Goal: Task Accomplishment & Management: Use online tool/utility

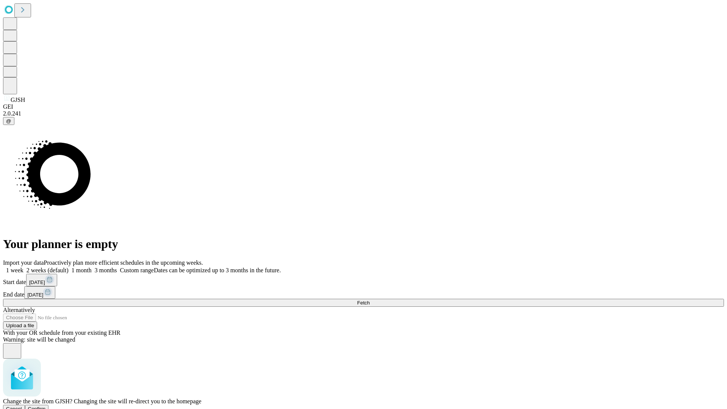
click at [46, 406] on span "Confirm" at bounding box center [37, 409] width 18 height 6
click at [92, 267] on label "1 month" at bounding box center [80, 270] width 23 height 6
click at [370, 300] on span "Fetch" at bounding box center [363, 303] width 13 height 6
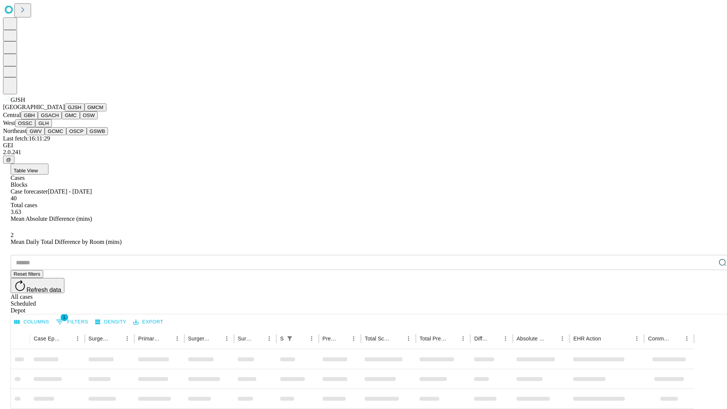
click at [84, 111] on button "GMCM" at bounding box center [95, 107] width 22 height 8
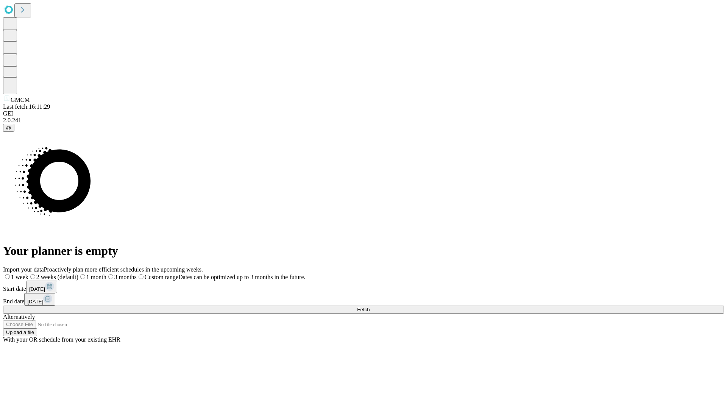
click at [106, 274] on label "1 month" at bounding box center [92, 277] width 28 height 6
click at [370, 307] on span "Fetch" at bounding box center [363, 310] width 13 height 6
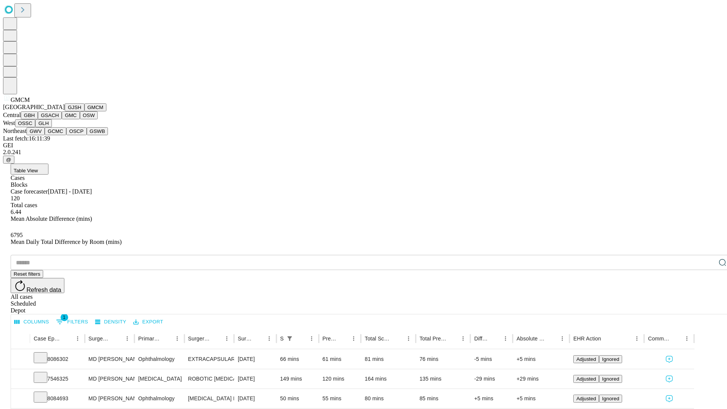
click at [38, 119] on button "GBH" at bounding box center [29, 115] width 17 height 8
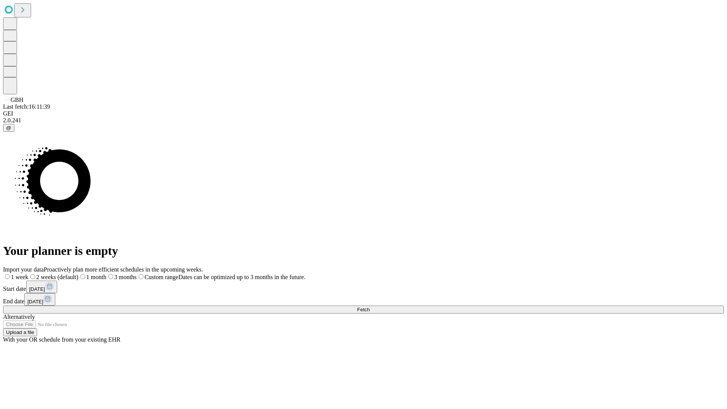
click at [106, 274] on label "1 month" at bounding box center [92, 277] width 28 height 6
click at [370, 307] on span "Fetch" at bounding box center [363, 310] width 13 height 6
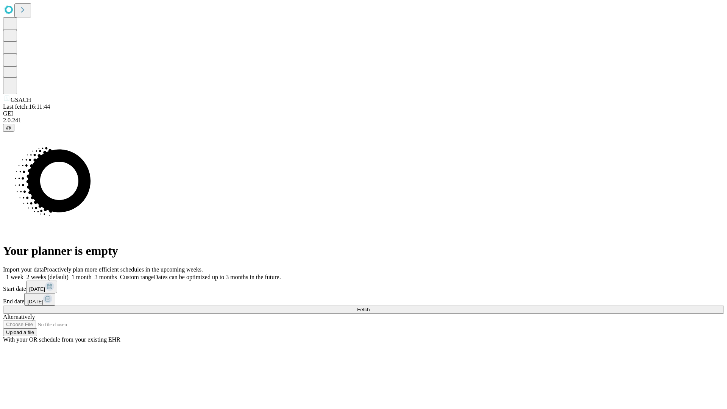
click at [92, 274] on label "1 month" at bounding box center [80, 277] width 23 height 6
click at [370, 307] on span "Fetch" at bounding box center [363, 310] width 13 height 6
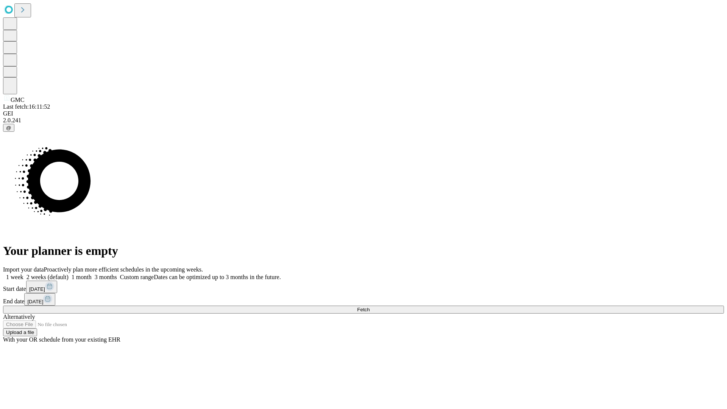
click at [92, 274] on label "1 month" at bounding box center [80, 277] width 23 height 6
click at [370, 307] on span "Fetch" at bounding box center [363, 310] width 13 height 6
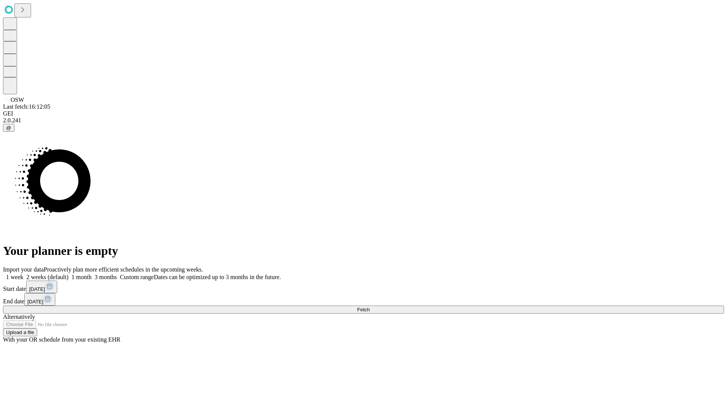
click at [92, 274] on label "1 month" at bounding box center [80, 277] width 23 height 6
click at [370, 307] on span "Fetch" at bounding box center [363, 310] width 13 height 6
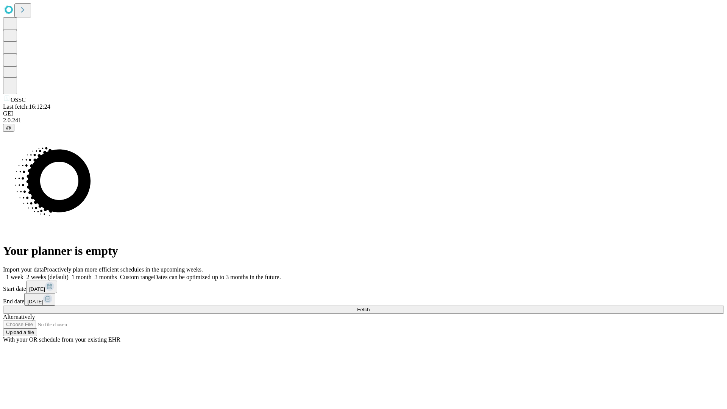
click at [92, 274] on label "1 month" at bounding box center [80, 277] width 23 height 6
click at [370, 307] on span "Fetch" at bounding box center [363, 310] width 13 height 6
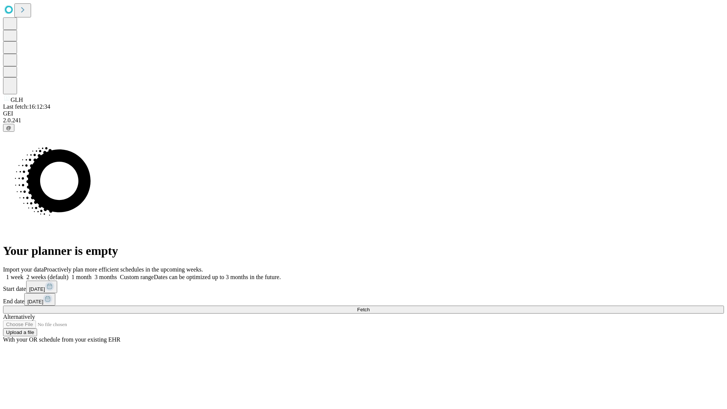
click at [92, 274] on label "1 month" at bounding box center [80, 277] width 23 height 6
click at [370, 307] on span "Fetch" at bounding box center [363, 310] width 13 height 6
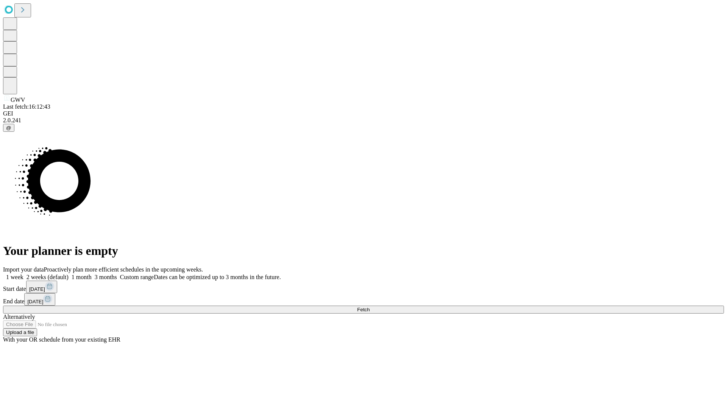
click at [92, 274] on label "1 month" at bounding box center [80, 277] width 23 height 6
click at [370, 307] on span "Fetch" at bounding box center [363, 310] width 13 height 6
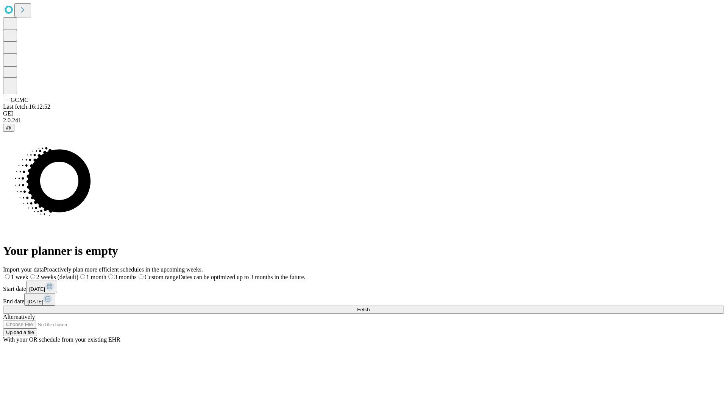
click at [106, 274] on label "1 month" at bounding box center [92, 277] width 28 height 6
click at [370, 307] on span "Fetch" at bounding box center [363, 310] width 13 height 6
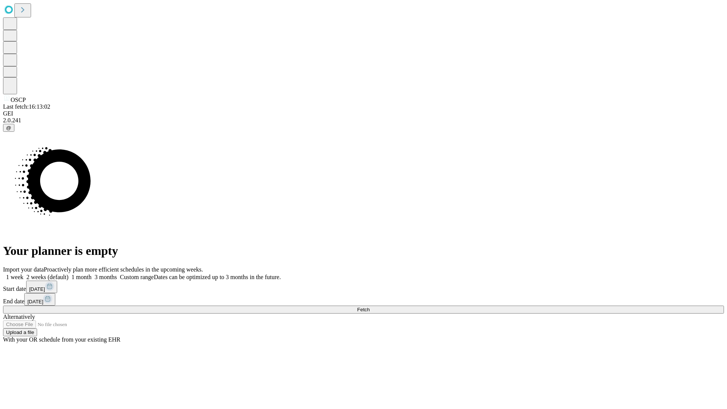
click at [92, 274] on label "1 month" at bounding box center [80, 277] width 23 height 6
click at [370, 307] on span "Fetch" at bounding box center [363, 310] width 13 height 6
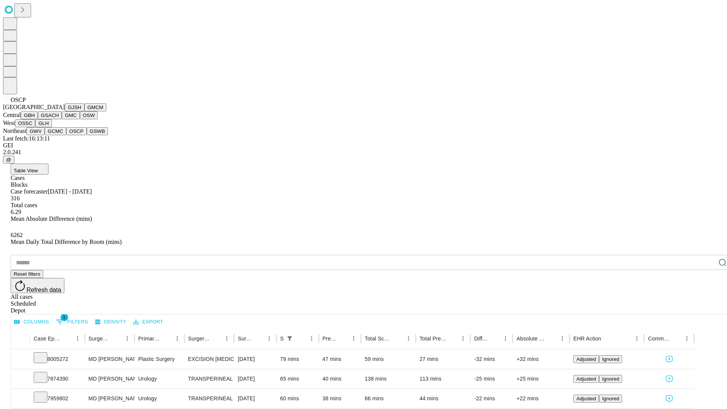
click at [87, 135] on button "GSWB" at bounding box center [98, 131] width 22 height 8
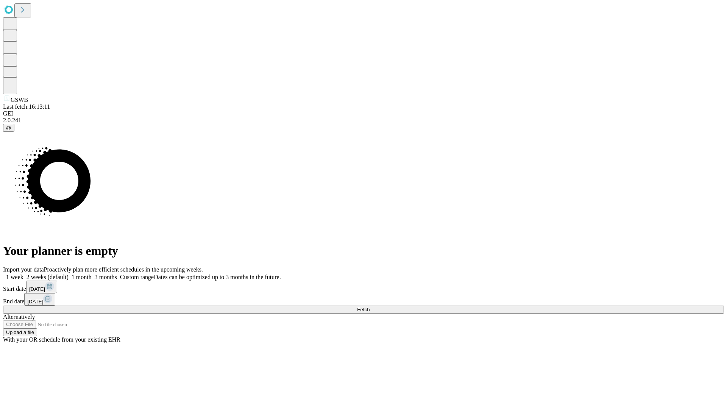
click at [92, 274] on label "1 month" at bounding box center [80, 277] width 23 height 6
click at [370, 307] on span "Fetch" at bounding box center [363, 310] width 13 height 6
